Goal: Manage account settings

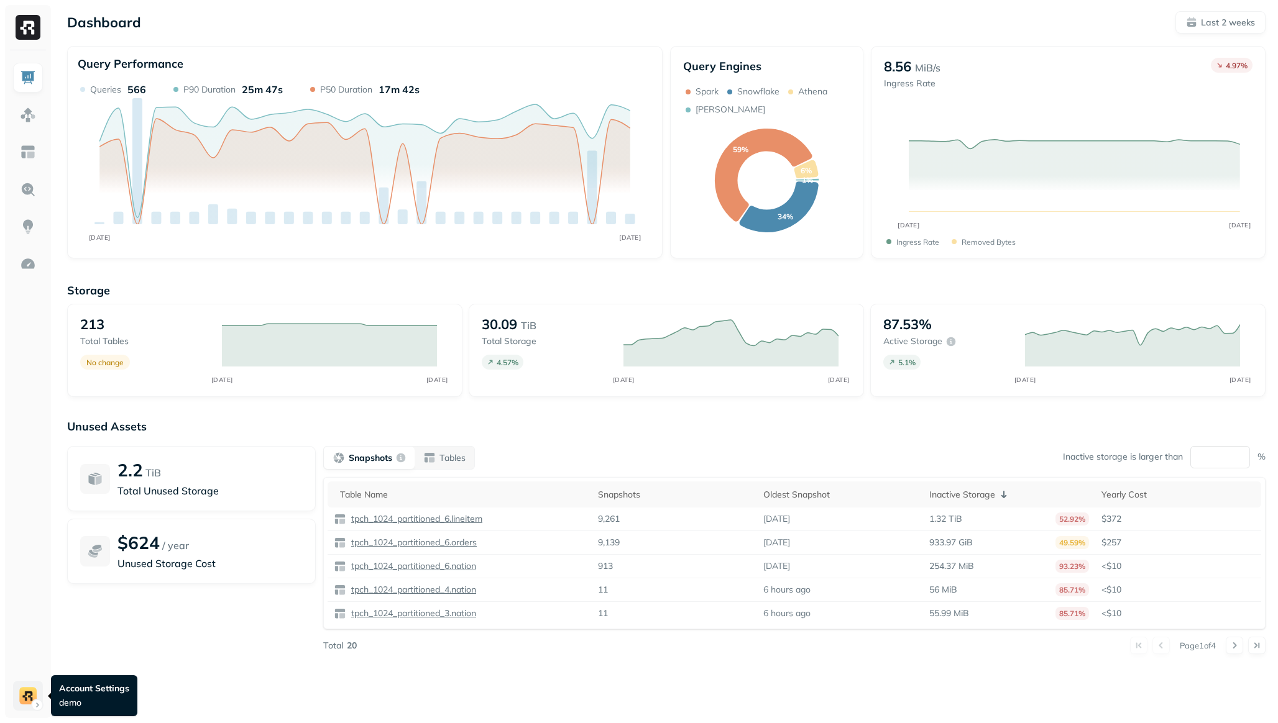
click at [32, 700] on html "Dashboard Last 2 weeks Query Performance SEP [DATE] Queries 566 P90 Duration 25…" at bounding box center [639, 361] width 1278 height 723
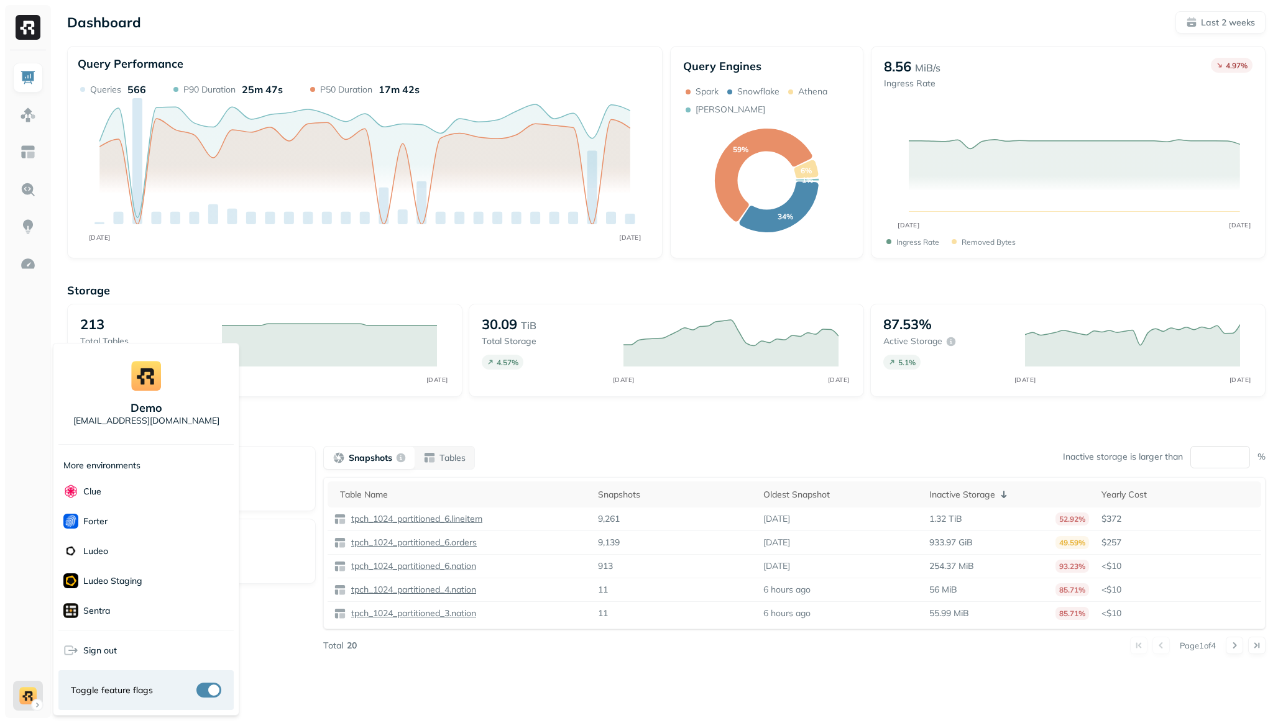
click at [29, 592] on html "Dashboard Last 2 weeks Query Performance SEP [DATE] Queries 566 P90 Duration 25…" at bounding box center [639, 361] width 1278 height 723
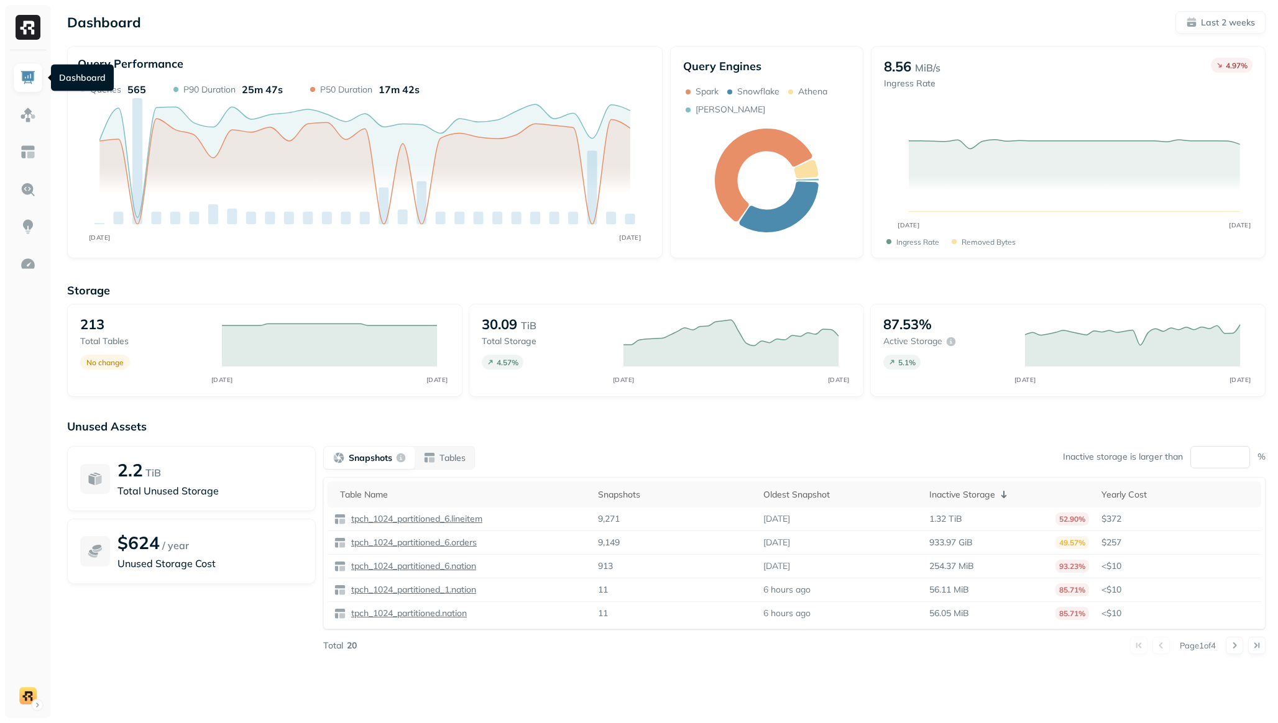
click at [37, 81] on link at bounding box center [28, 78] width 30 height 30
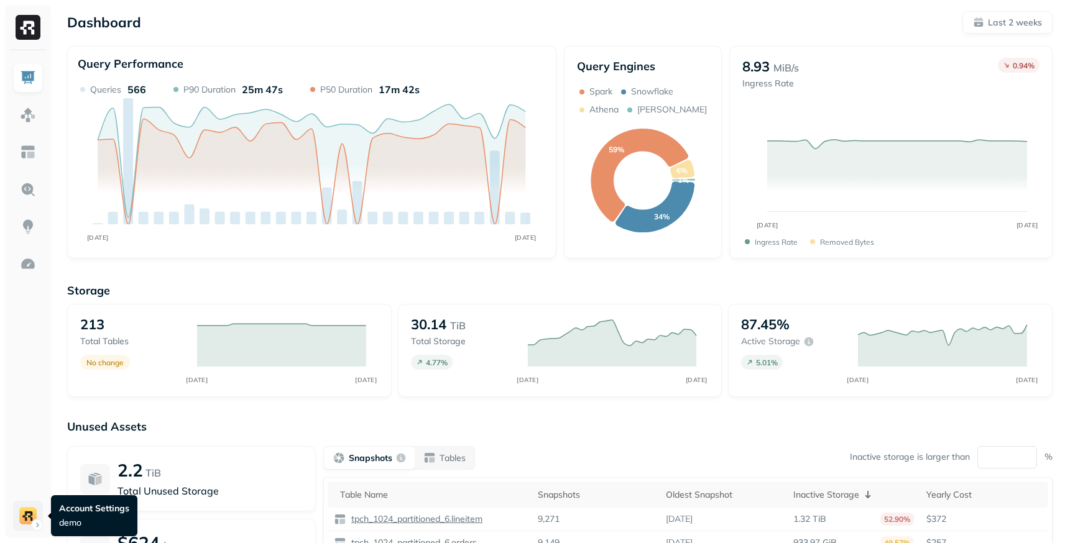
click at [34, 515] on html "Dashboard Last 2 weeks Query Performance SEP [DATE] Queries 566 P90 Duration 25…" at bounding box center [532, 346] width 1065 height 692
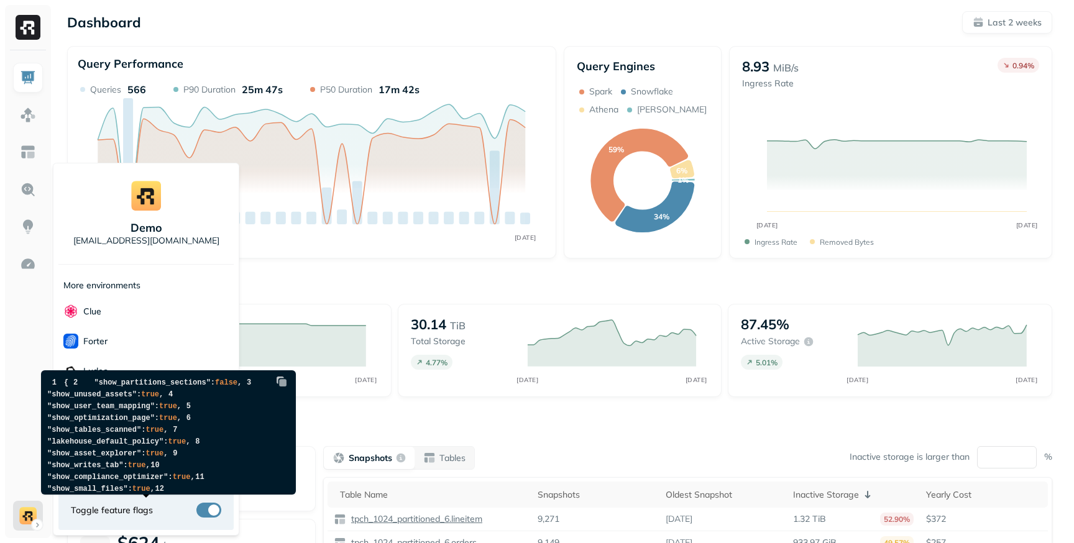
click at [211, 514] on button "button" at bounding box center [208, 510] width 25 height 15
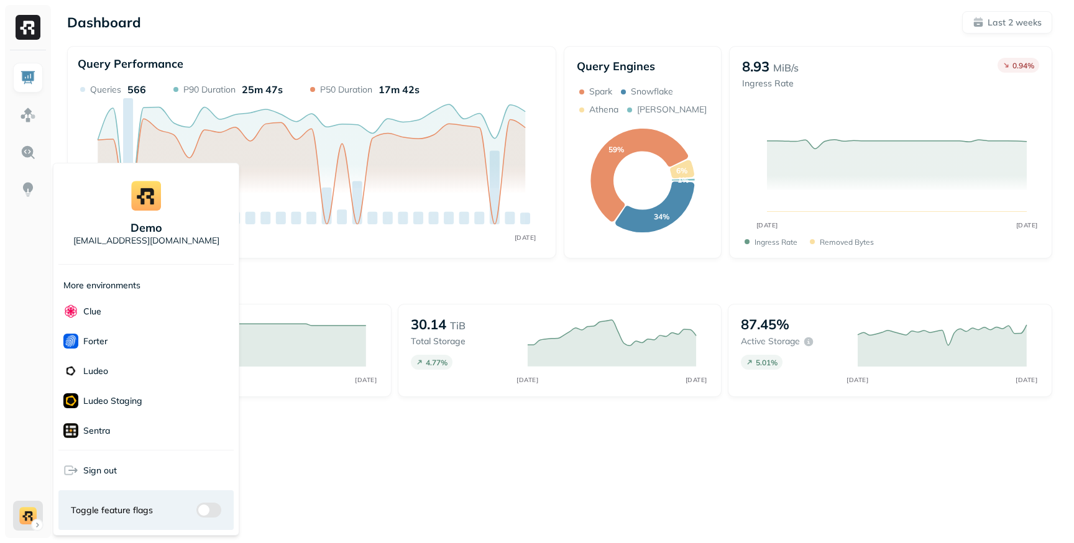
click at [211, 514] on button "button" at bounding box center [208, 510] width 25 height 15
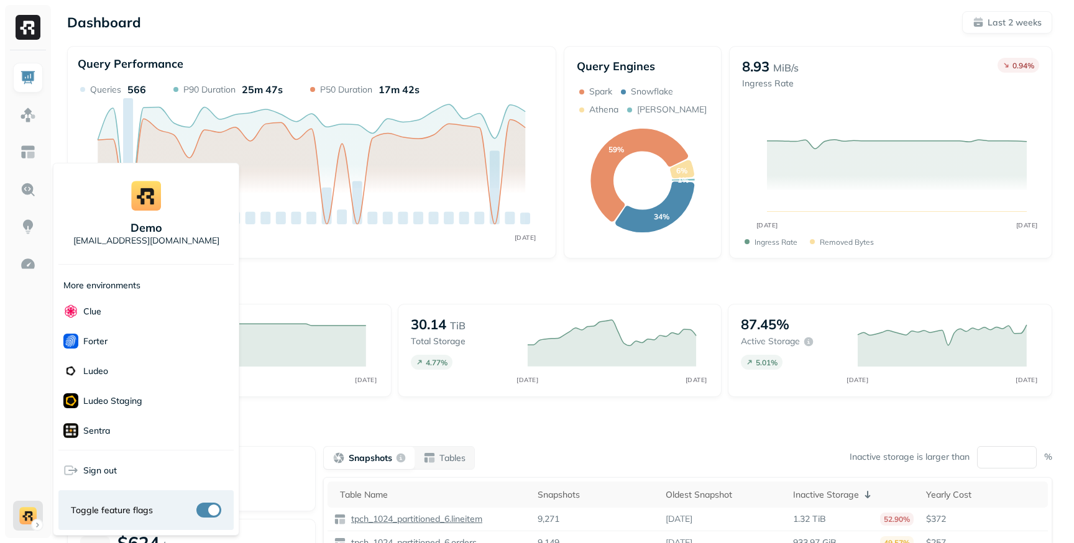
click at [211, 514] on button "button" at bounding box center [208, 510] width 25 height 15
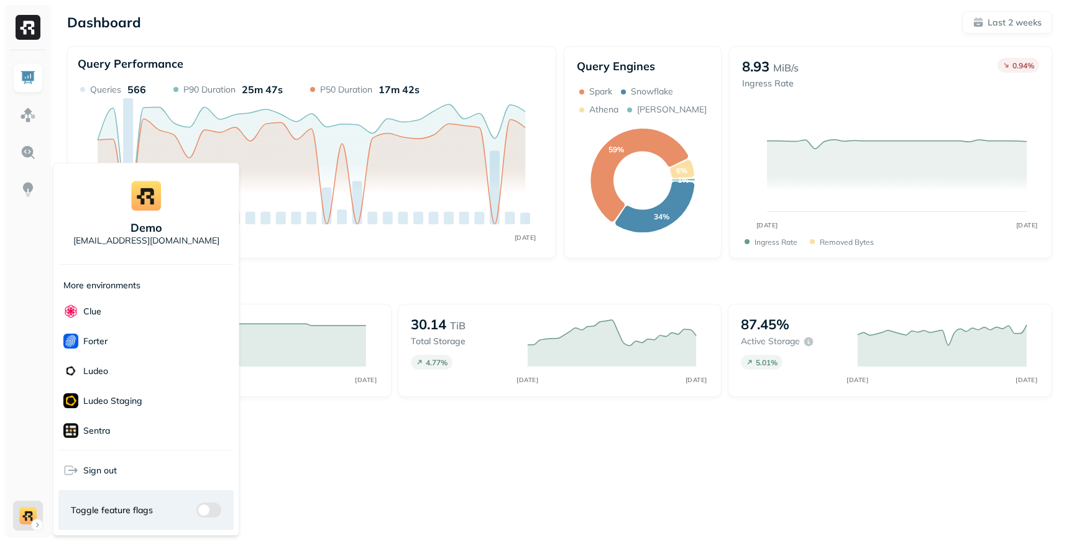
click at [29, 519] on html "Dashboard Last 2 weeks Query Performance SEP [DATE] Queries 566 P90 Duration 25…" at bounding box center [537, 271] width 1074 height 543
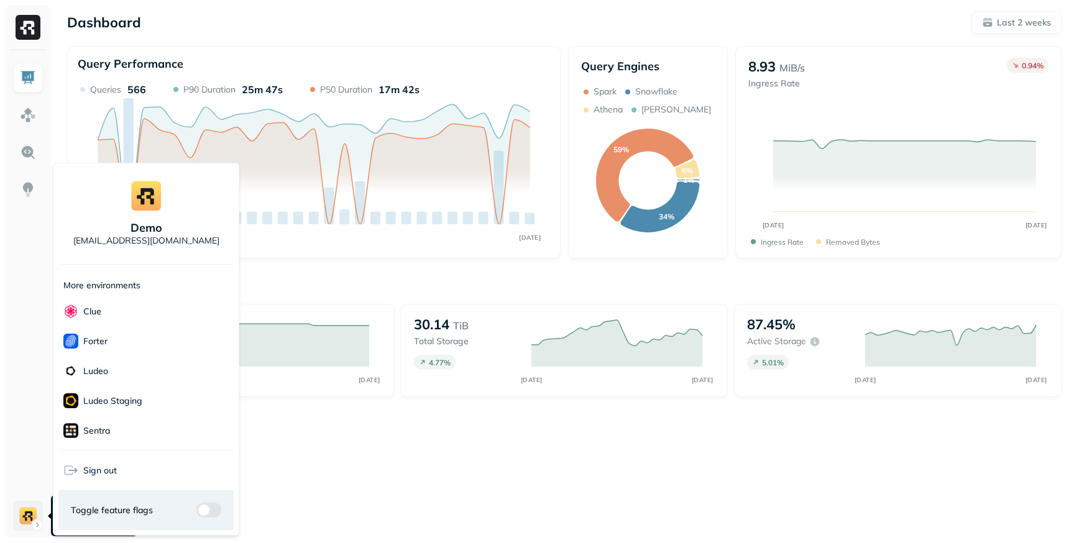
click at [28, 525] on html "Dashboard Last 2 weeks Query Performance SEP [DATE] Queries 566 P90 Duration 25…" at bounding box center [537, 271] width 1074 height 543
click at [209, 513] on button "button" at bounding box center [208, 510] width 25 height 15
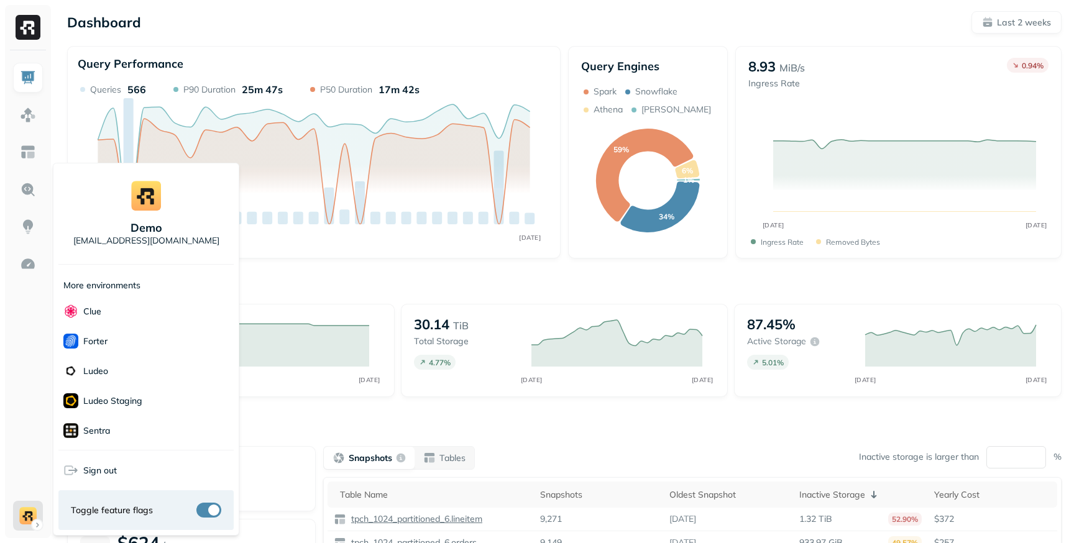
click at [209, 513] on button "button" at bounding box center [208, 510] width 25 height 15
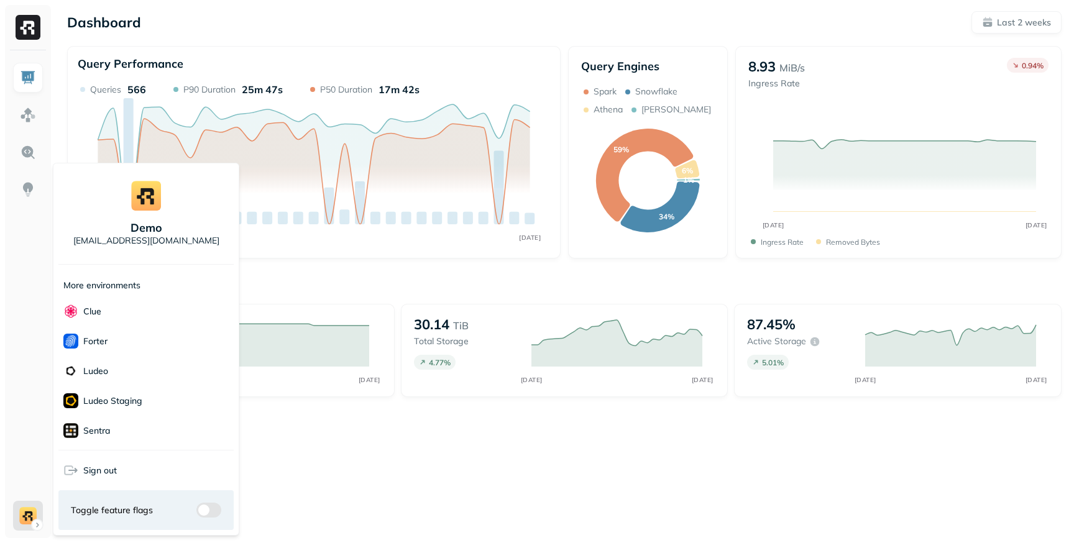
click at [209, 513] on button "button" at bounding box center [208, 510] width 25 height 15
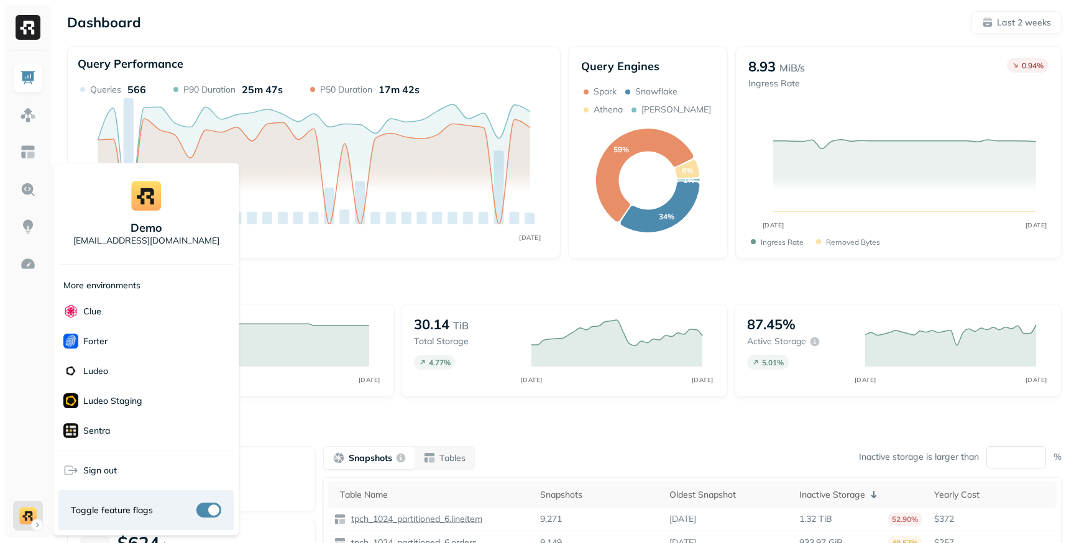
click at [27, 519] on html "Dashboard Last 2 weeks Query Performance SEP [DATE] Queries 566 P90 Duration 25…" at bounding box center [537, 346] width 1074 height 692
